Goal: Task Accomplishment & Management: Manage account settings

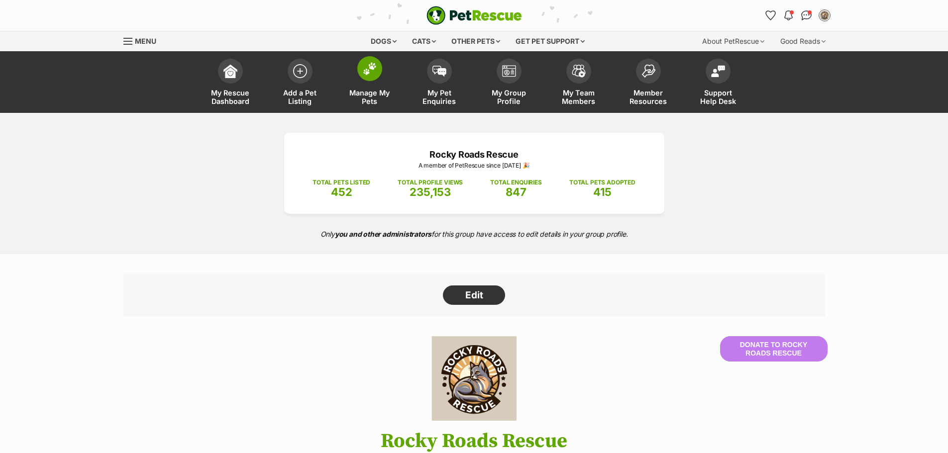
click at [375, 70] on img at bounding box center [370, 68] width 14 height 13
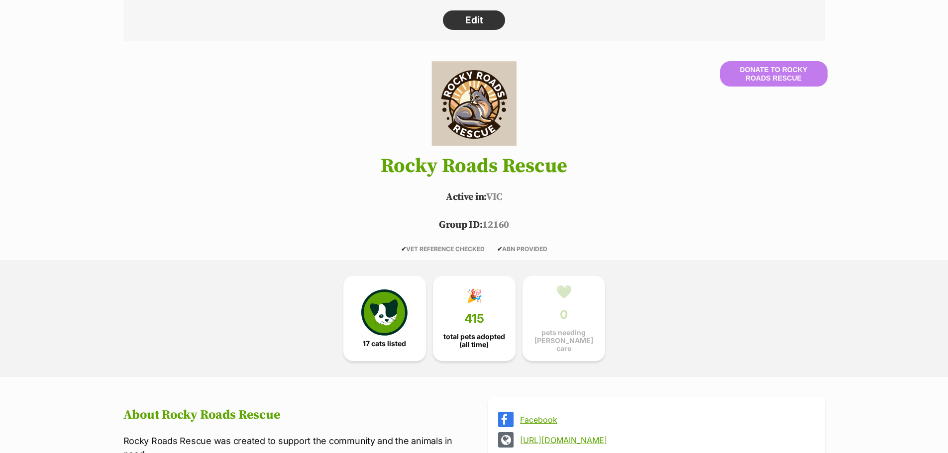
scroll to position [299, 0]
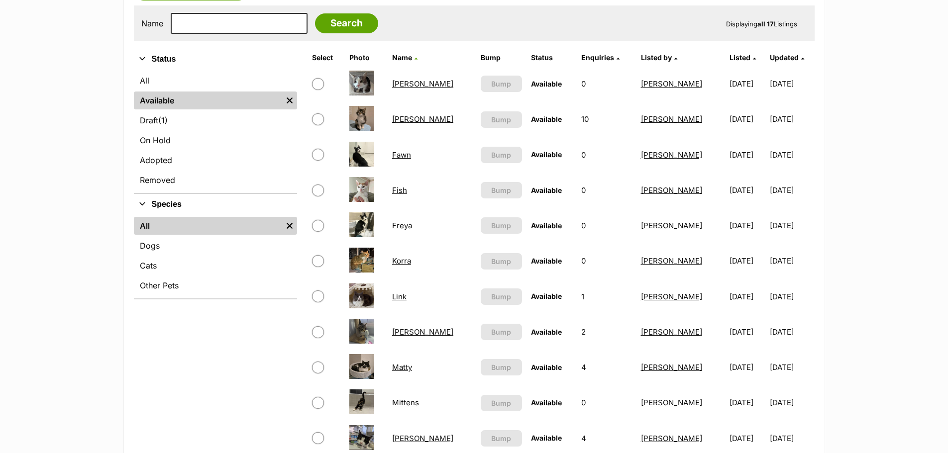
click at [314, 119] on input "checkbox" at bounding box center [318, 119] width 12 height 12
checkbox input "true"
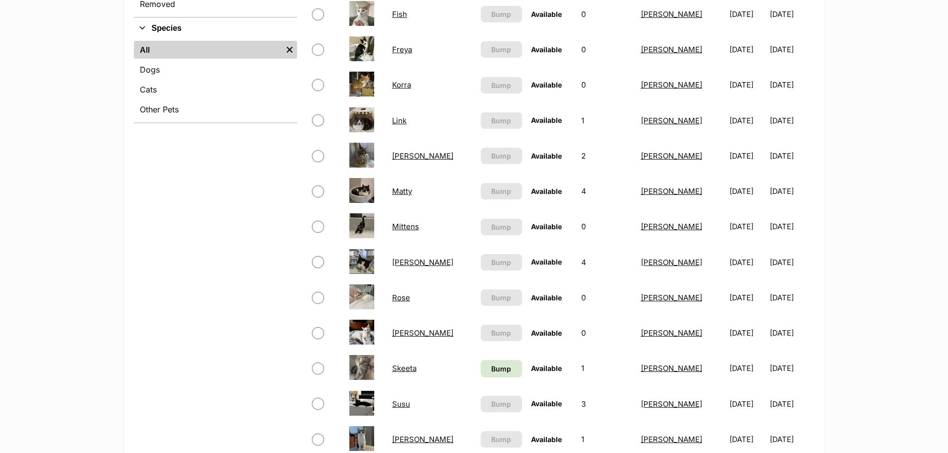
scroll to position [398, 0]
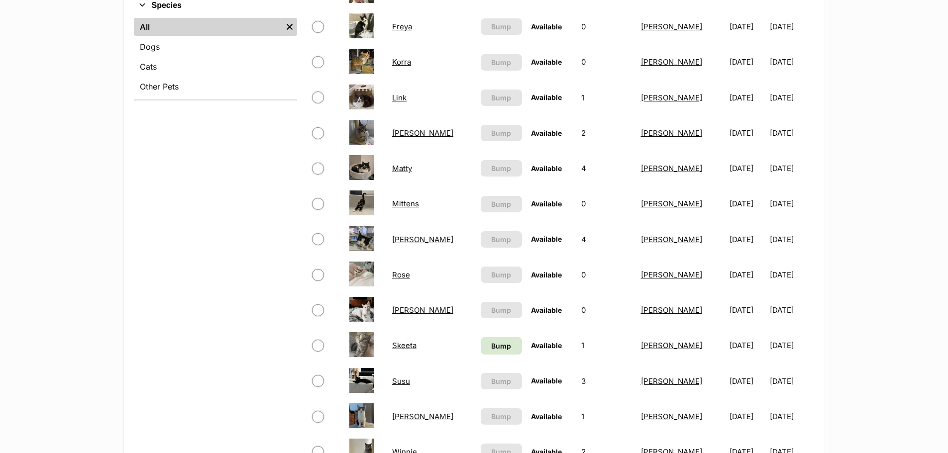
click at [317, 166] on input "checkbox" at bounding box center [318, 169] width 12 height 12
checkbox input "true"
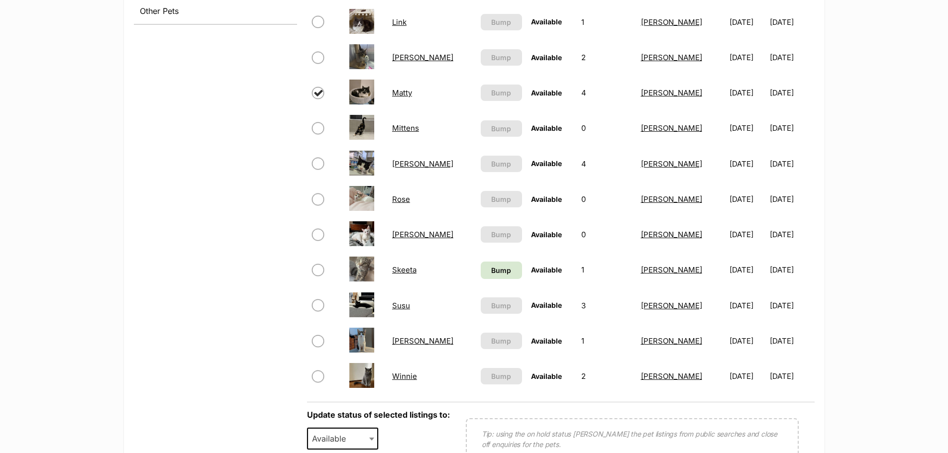
scroll to position [498, 0]
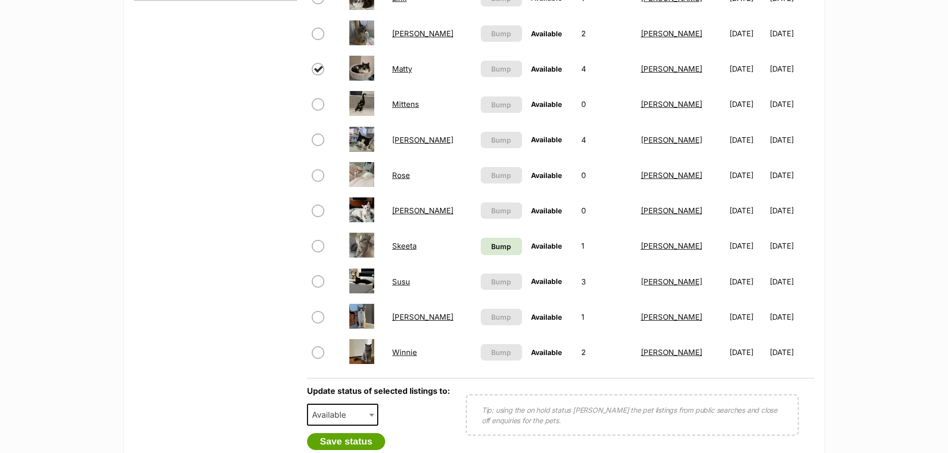
click at [318, 280] on input "checkbox" at bounding box center [318, 282] width 12 height 12
checkbox input "true"
click at [344, 415] on span "Available" at bounding box center [332, 415] width 48 height 14
drag, startPoint x: 350, startPoint y: 404, endPoint x: 351, endPoint y: 417, distance: 13.0
click at [350, 406] on span "Adopted" at bounding box center [343, 415] width 72 height 22
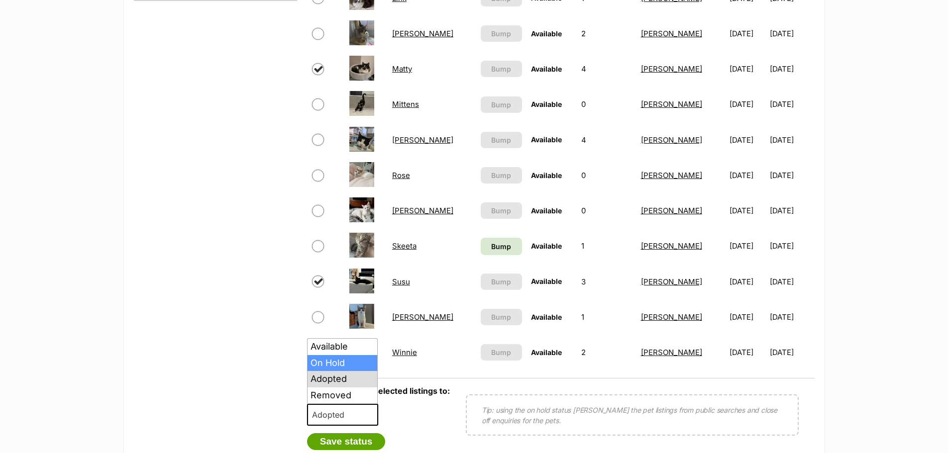
select select "on_hold"
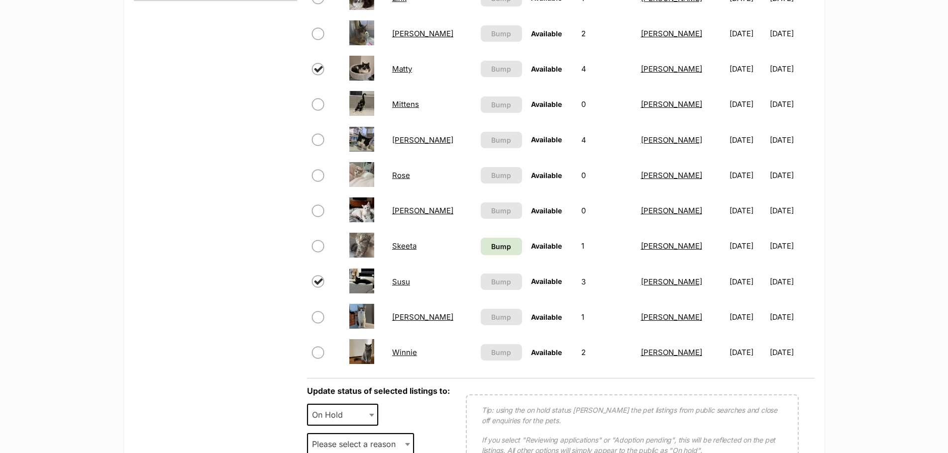
click at [365, 432] on div "Available On Hold Adopted Removed On Hold" at bounding box center [343, 418] width 72 height 29
click at [368, 436] on span "Please select a reason" at bounding box center [360, 444] width 107 height 22
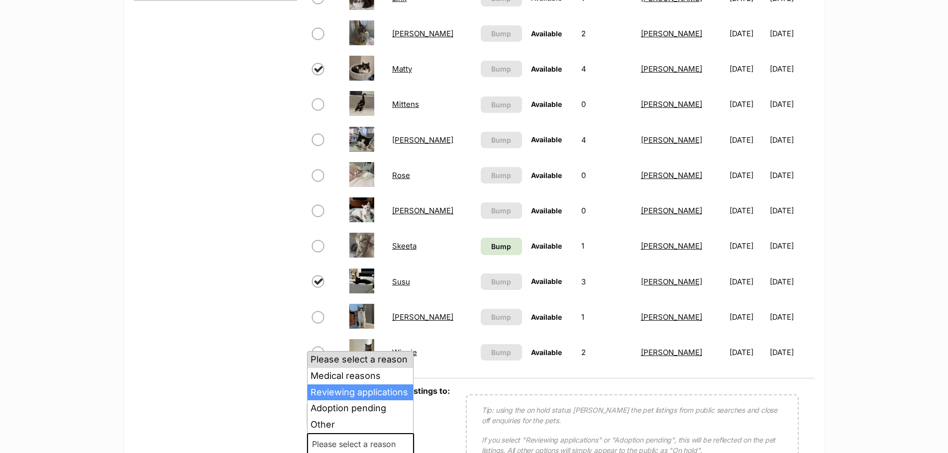
select select "reviewing_applications"
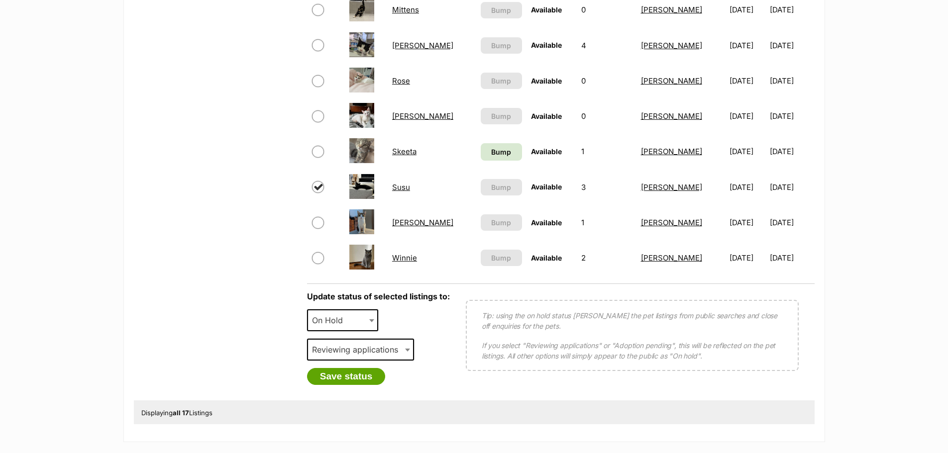
scroll to position [699, 0]
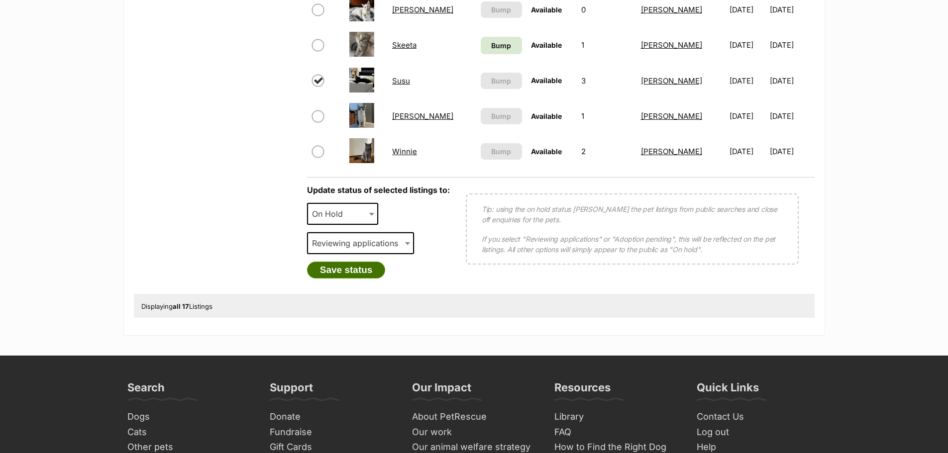
click at [332, 270] on button "Save status" at bounding box center [346, 270] width 79 height 17
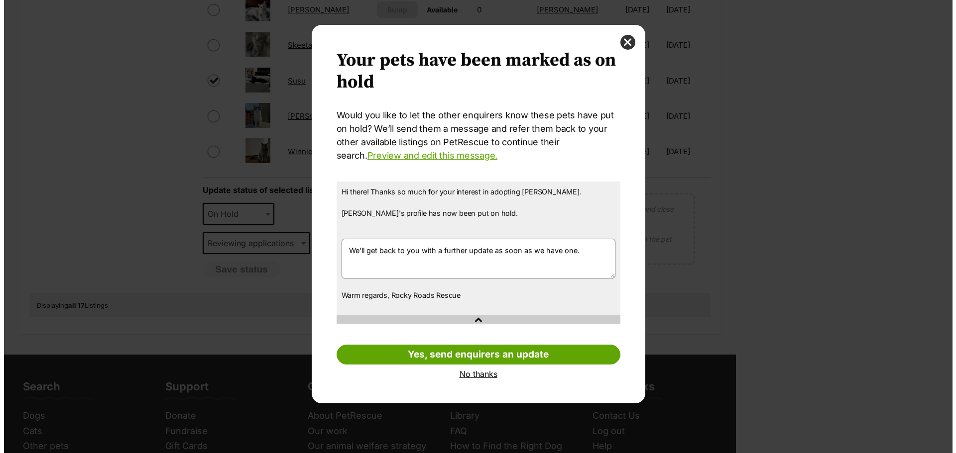
scroll to position [0, 0]
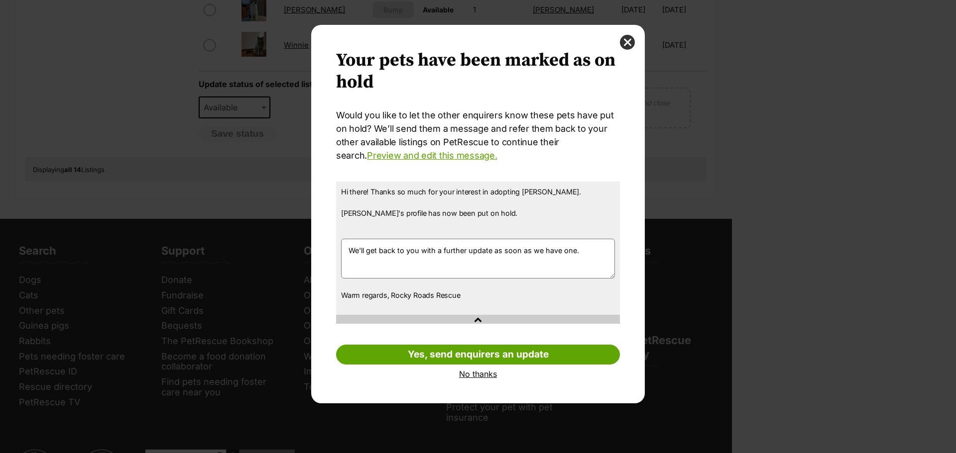
click at [462, 375] on link "No thanks" at bounding box center [478, 374] width 284 height 9
